Goal: Transaction & Acquisition: Book appointment/travel/reservation

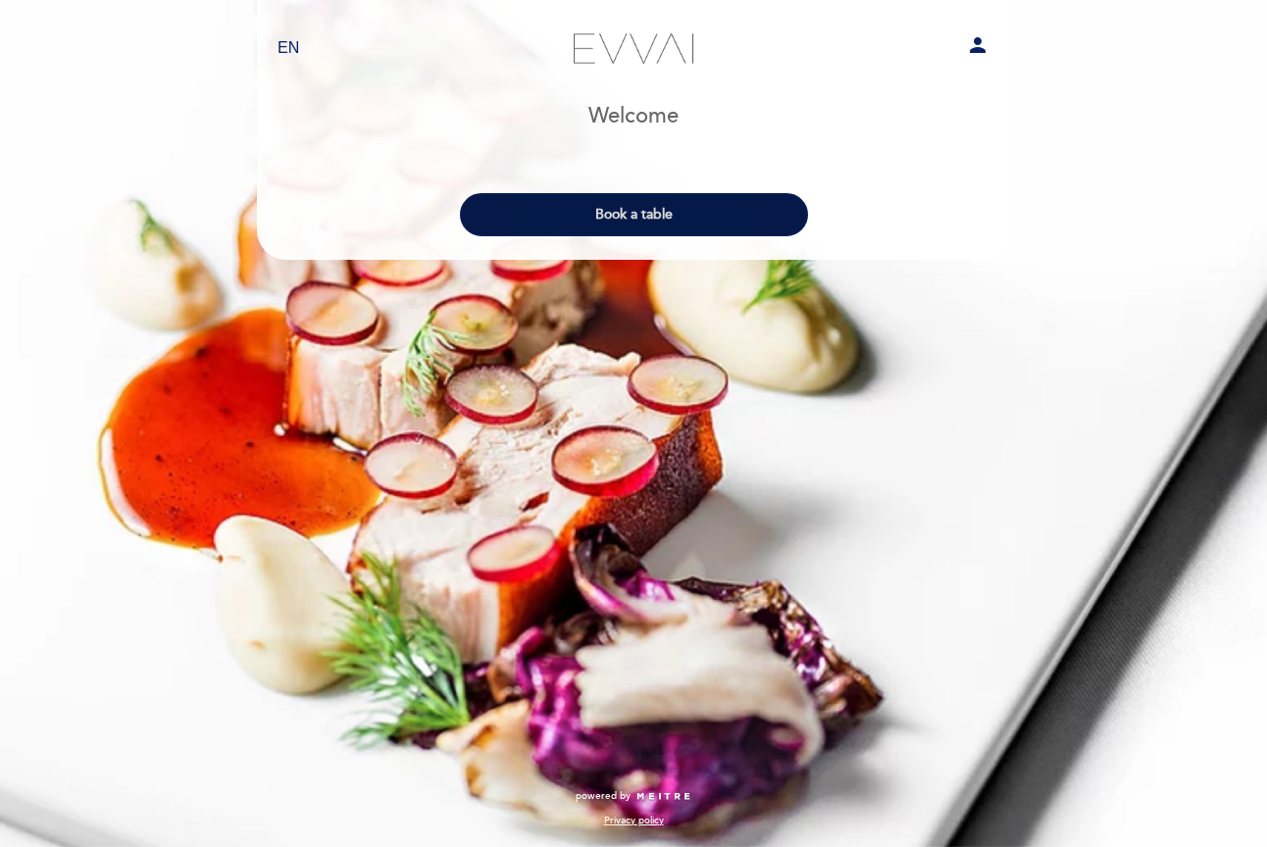
click at [721, 198] on button "Book a table" at bounding box center [634, 214] width 348 height 43
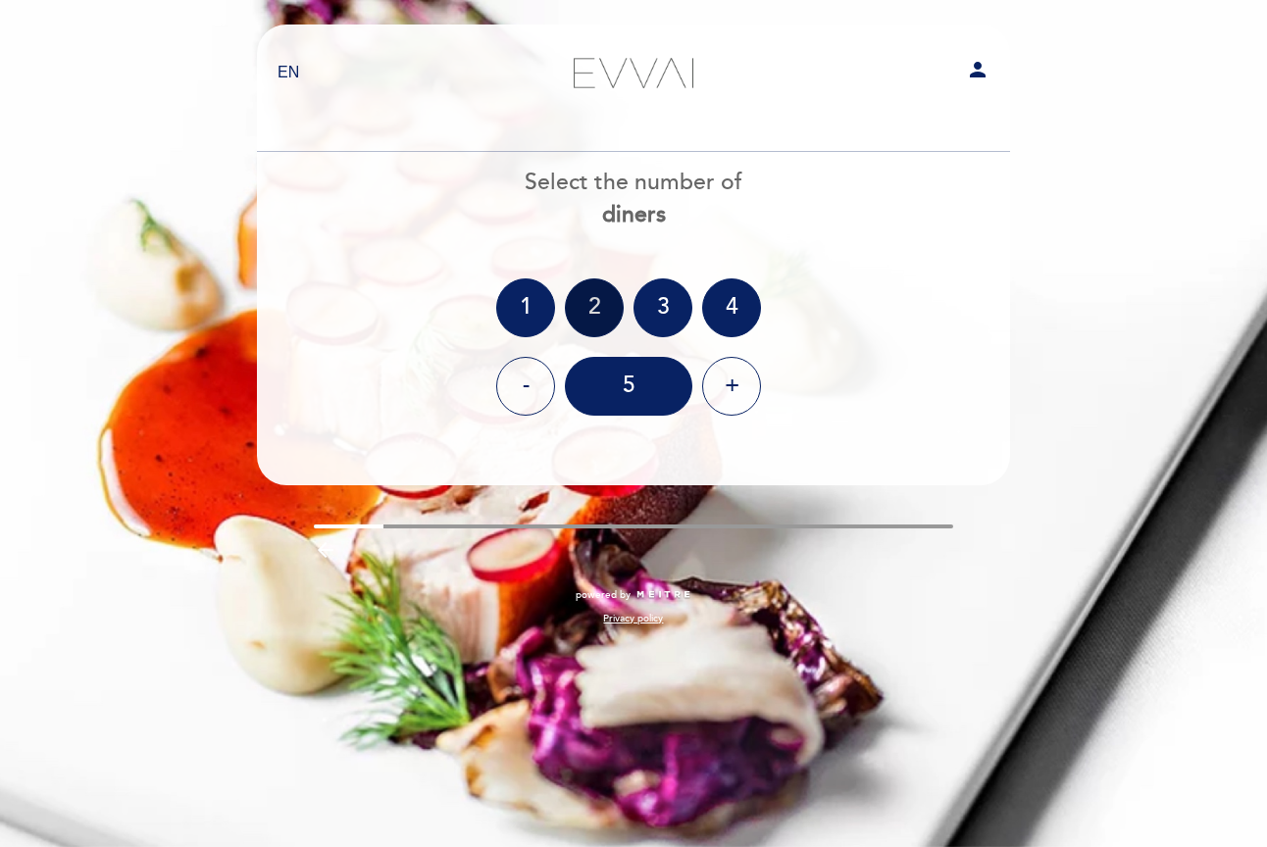
click at [580, 307] on div "2" at bounding box center [594, 307] width 59 height 59
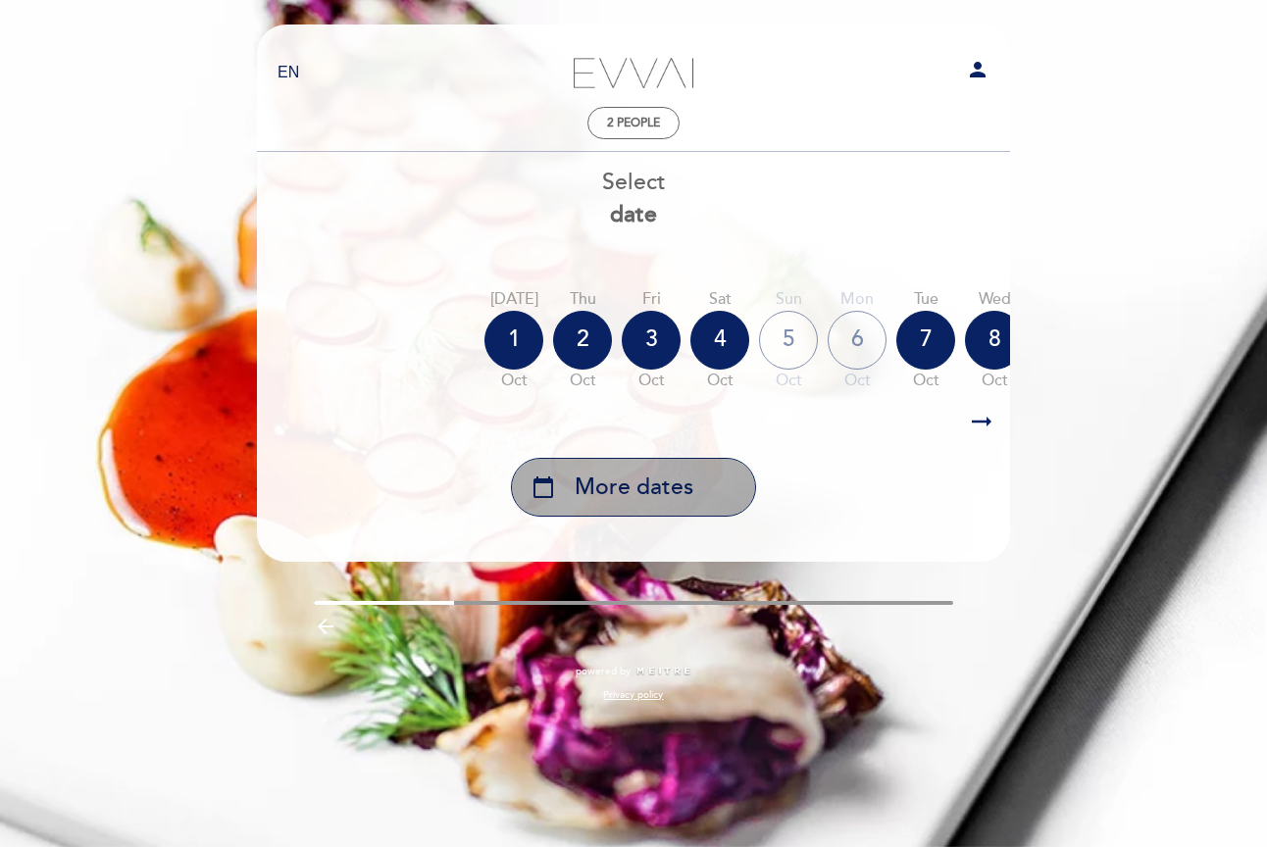
click at [664, 483] on span "More dates" at bounding box center [633, 488] width 119 height 32
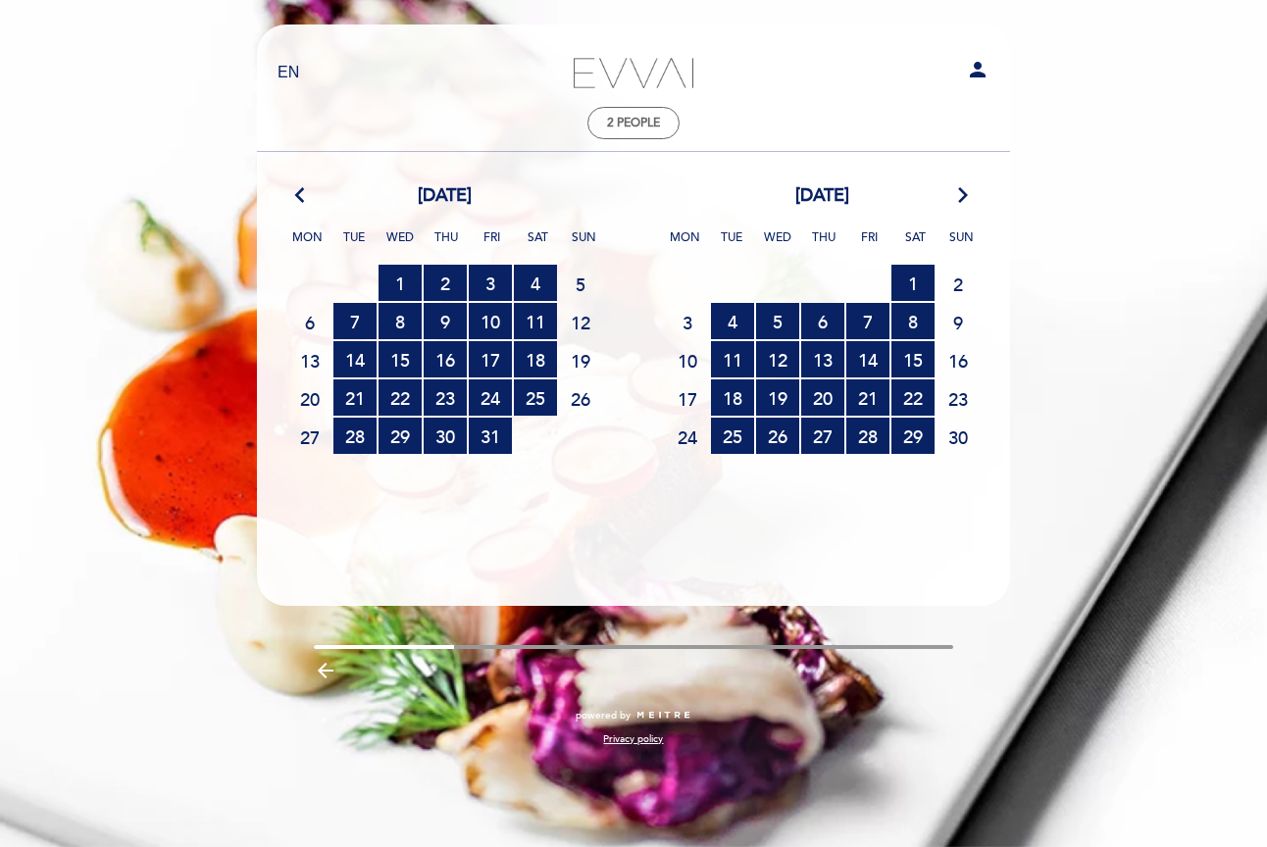
click at [966, 197] on icon "arrow_forward_ios" at bounding box center [963, 195] width 18 height 25
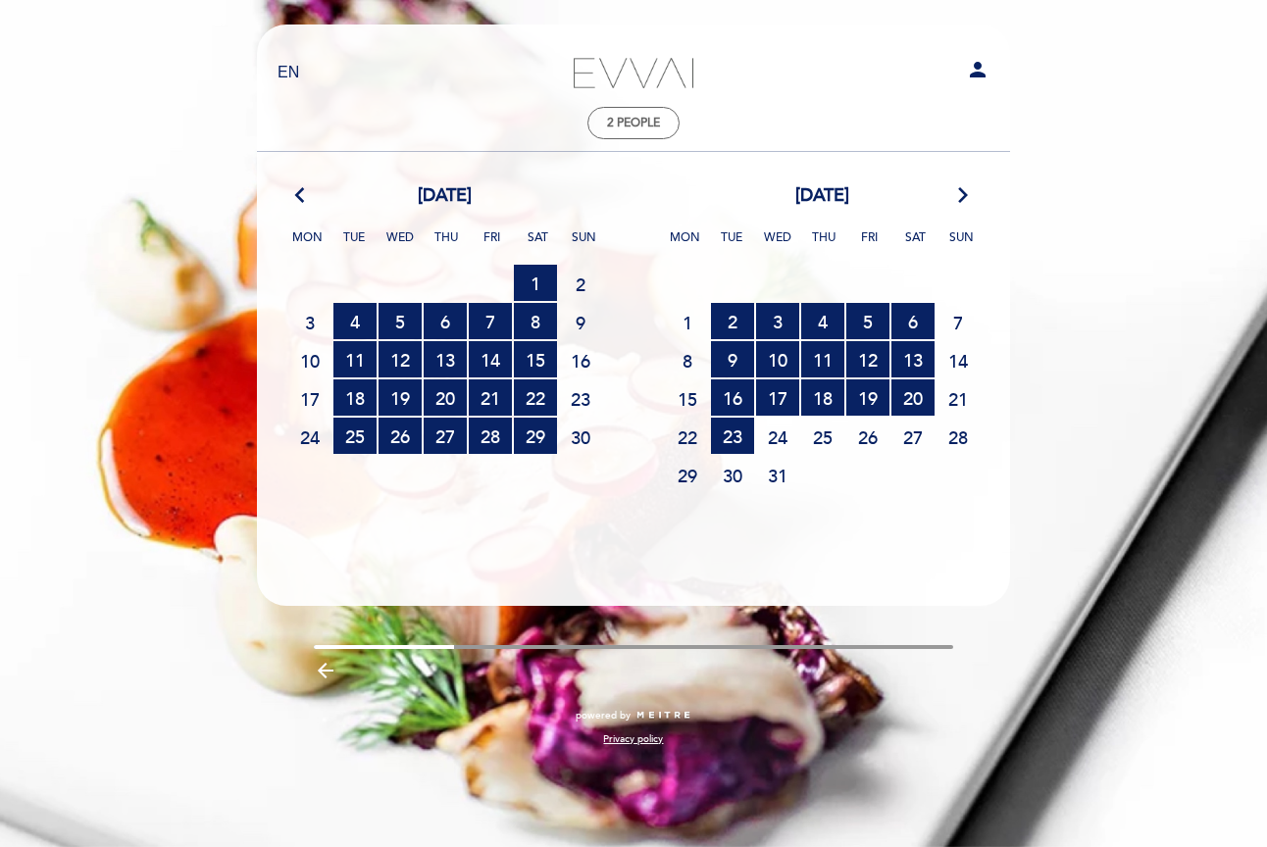
click at [966, 197] on icon "arrow_forward_ios" at bounding box center [963, 195] width 18 height 25
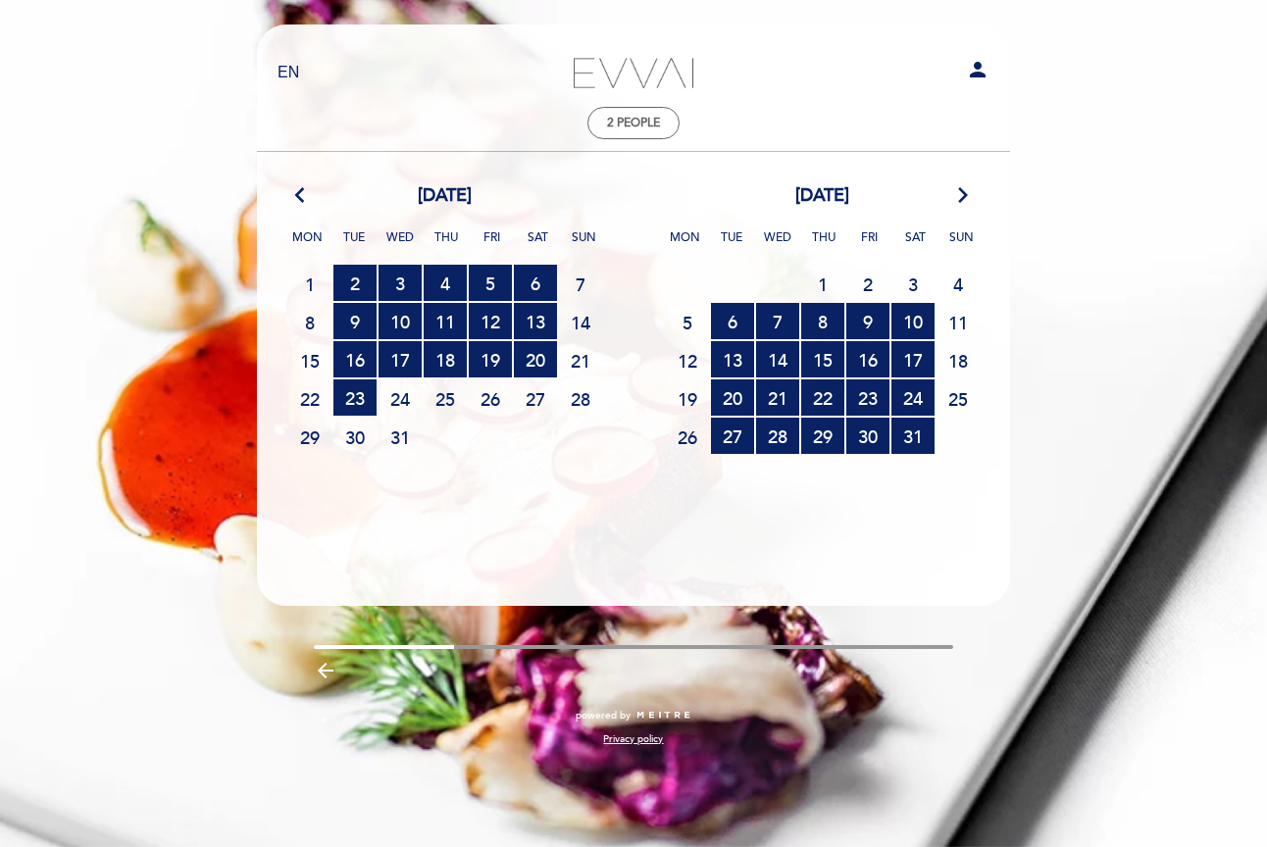
click at [948, 193] on div "[DATE] arrow_forward_ios" at bounding box center [821, 195] width 377 height 25
click at [957, 195] on icon "arrow_forward_ios" at bounding box center [963, 195] width 18 height 25
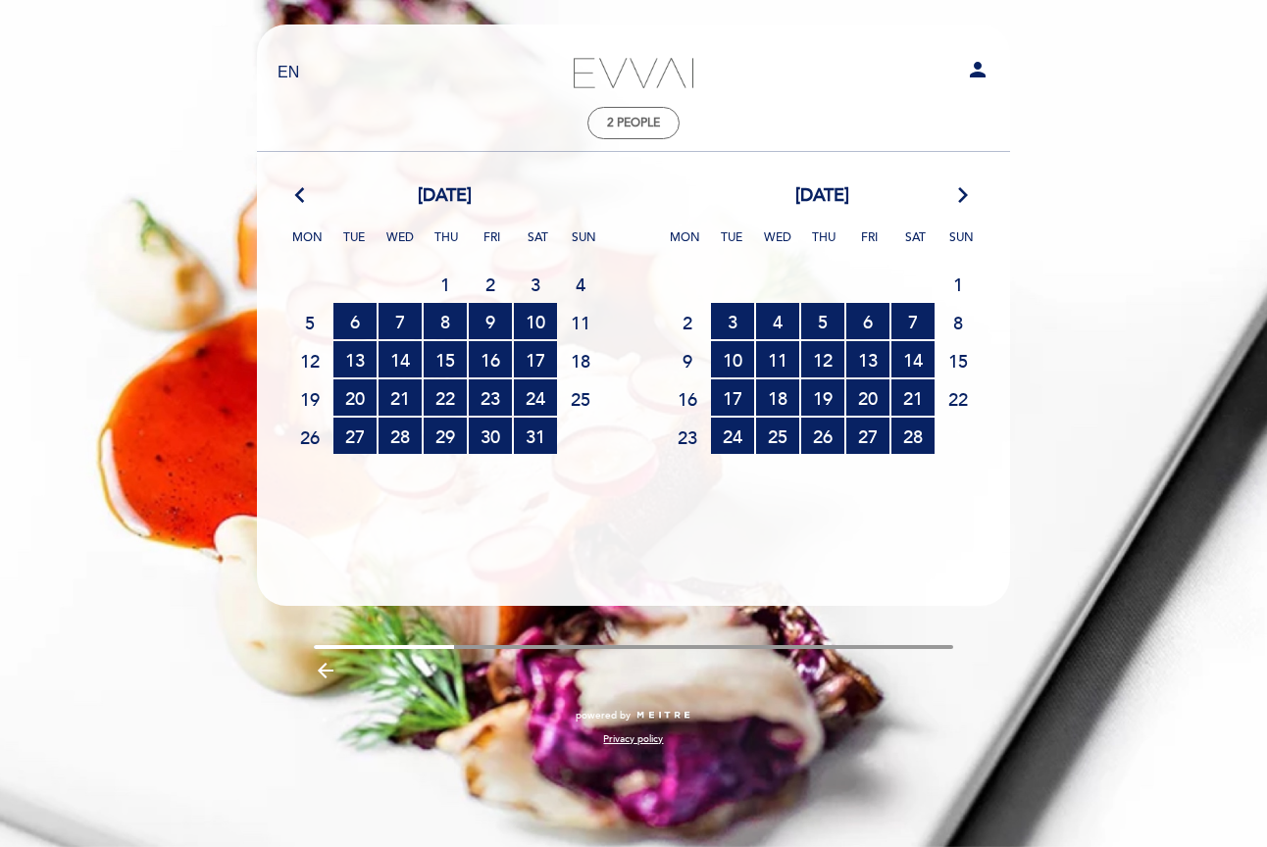
click at [957, 195] on icon "arrow_forward_ios" at bounding box center [963, 195] width 18 height 25
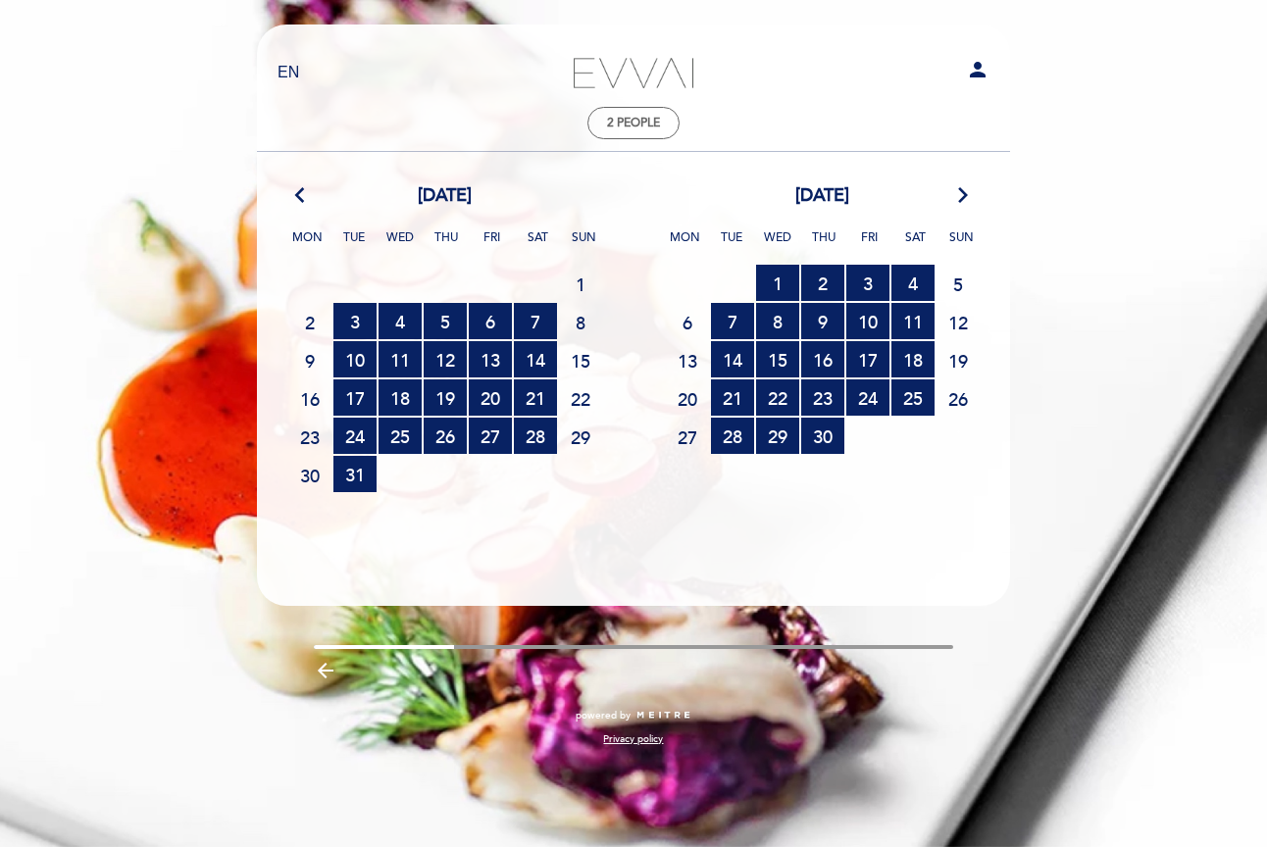
click at [957, 195] on icon "arrow_forward_ios" at bounding box center [963, 195] width 18 height 25
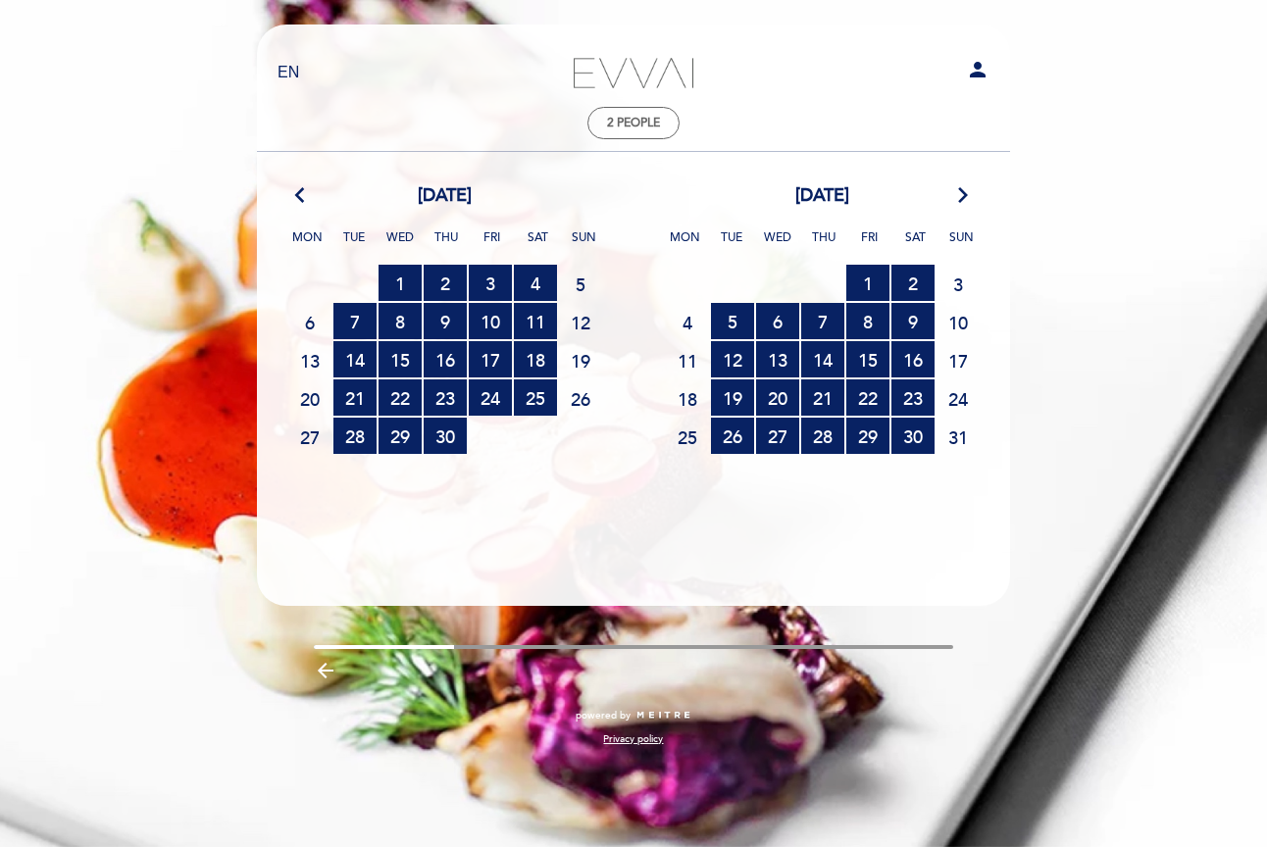
click at [957, 195] on icon "arrow_forward_ios" at bounding box center [963, 195] width 18 height 25
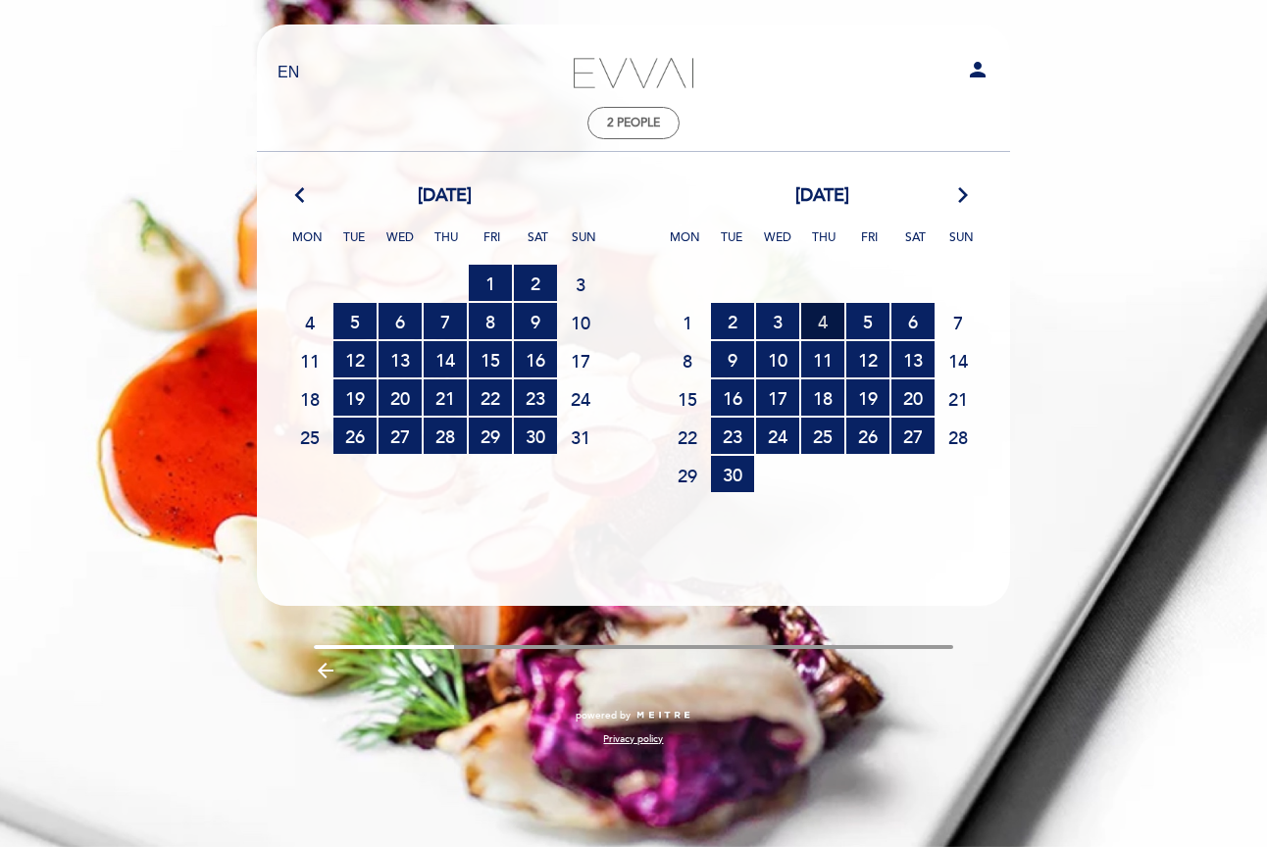
click at [822, 318] on span "4 RESERVATIONS AVAILABLE" at bounding box center [822, 321] width 43 height 36
